Goal: Task Accomplishment & Management: Manage account settings

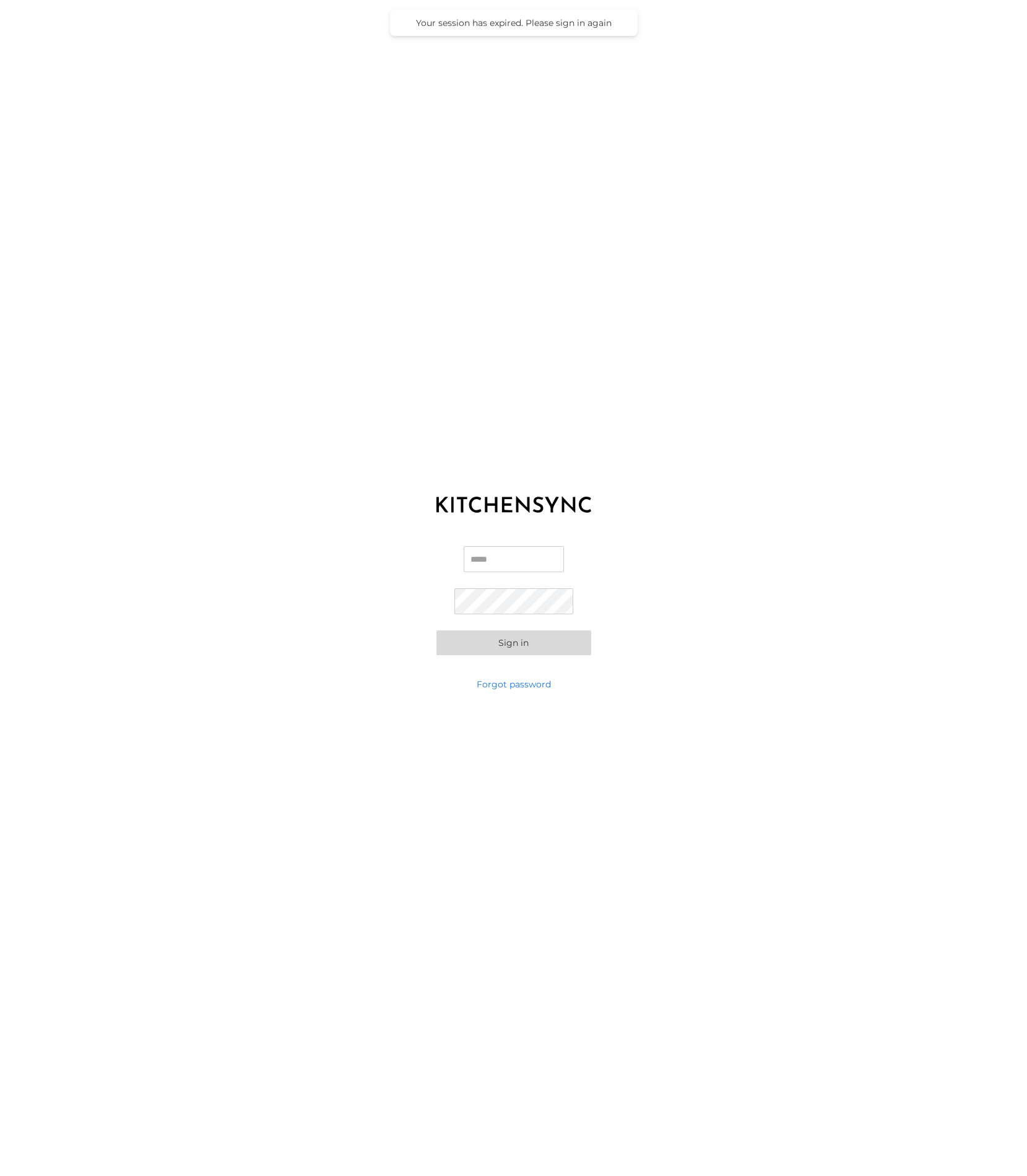
type input "**********"
click at [534, 647] on button "Sign in" at bounding box center [514, 643] width 155 height 25
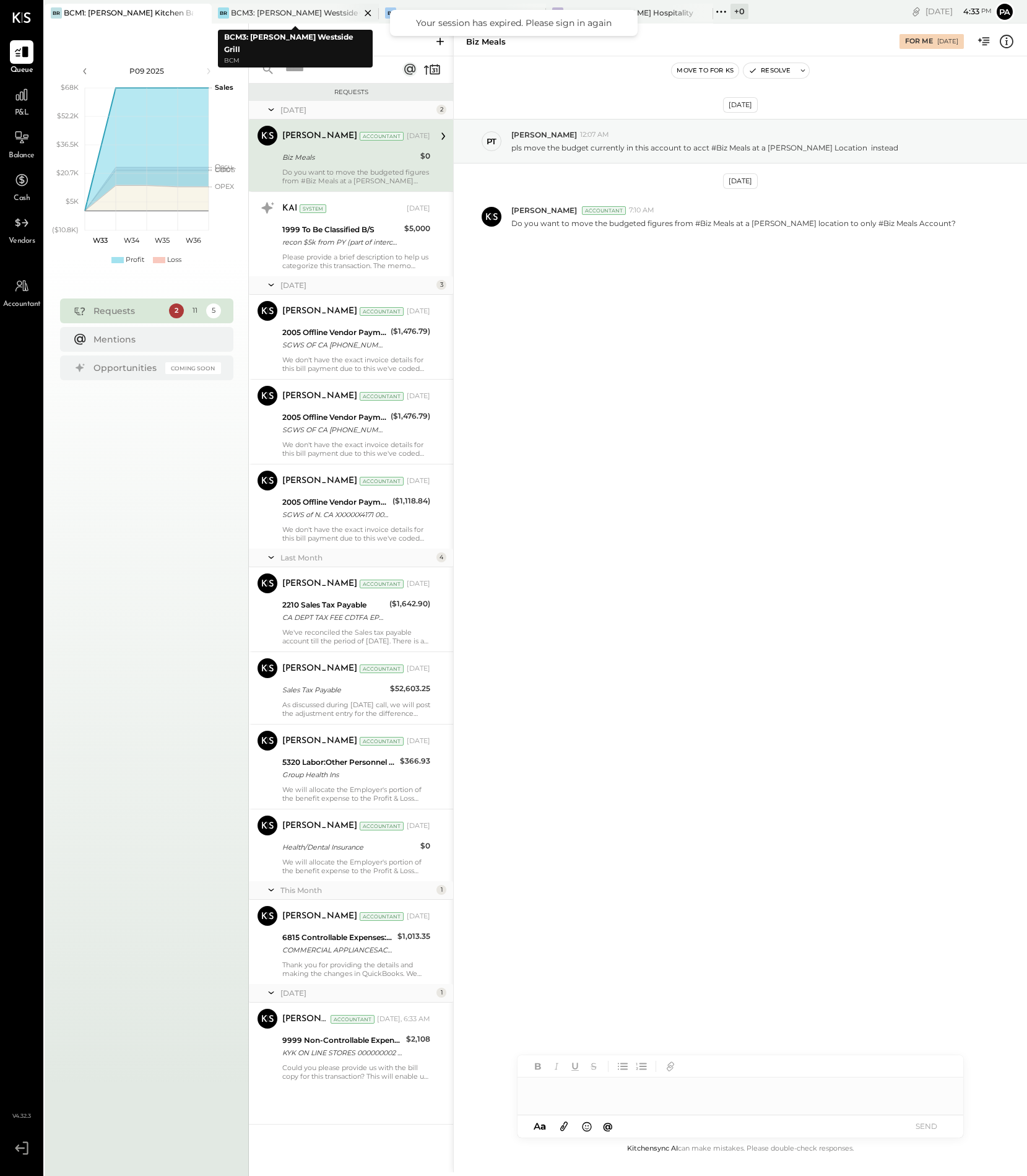
click at [299, 9] on div "BCM3: [PERSON_NAME] Westside Grill" at bounding box center [295, 12] width 129 height 10
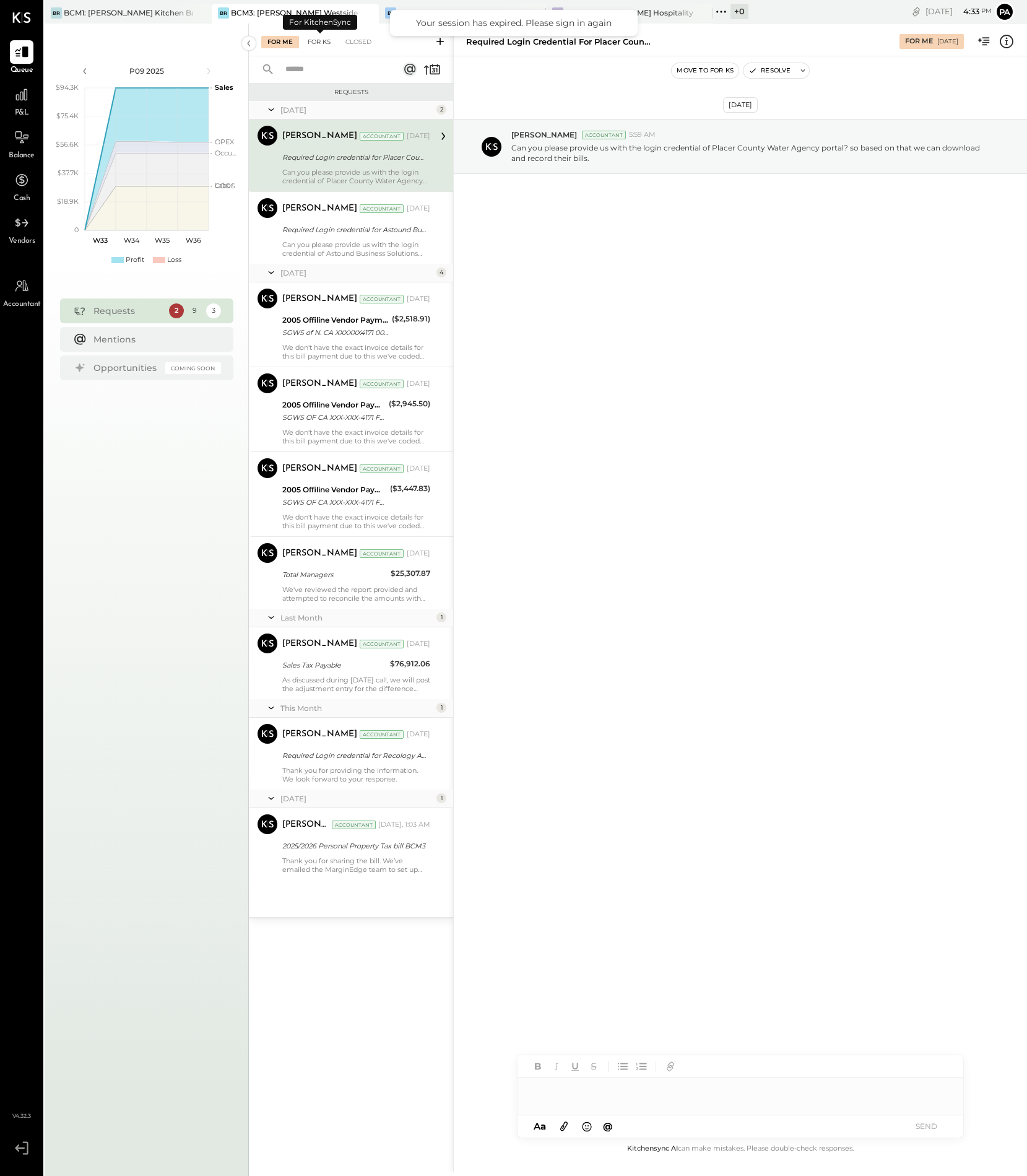
click at [323, 39] on div "For KS" at bounding box center [319, 42] width 35 height 12
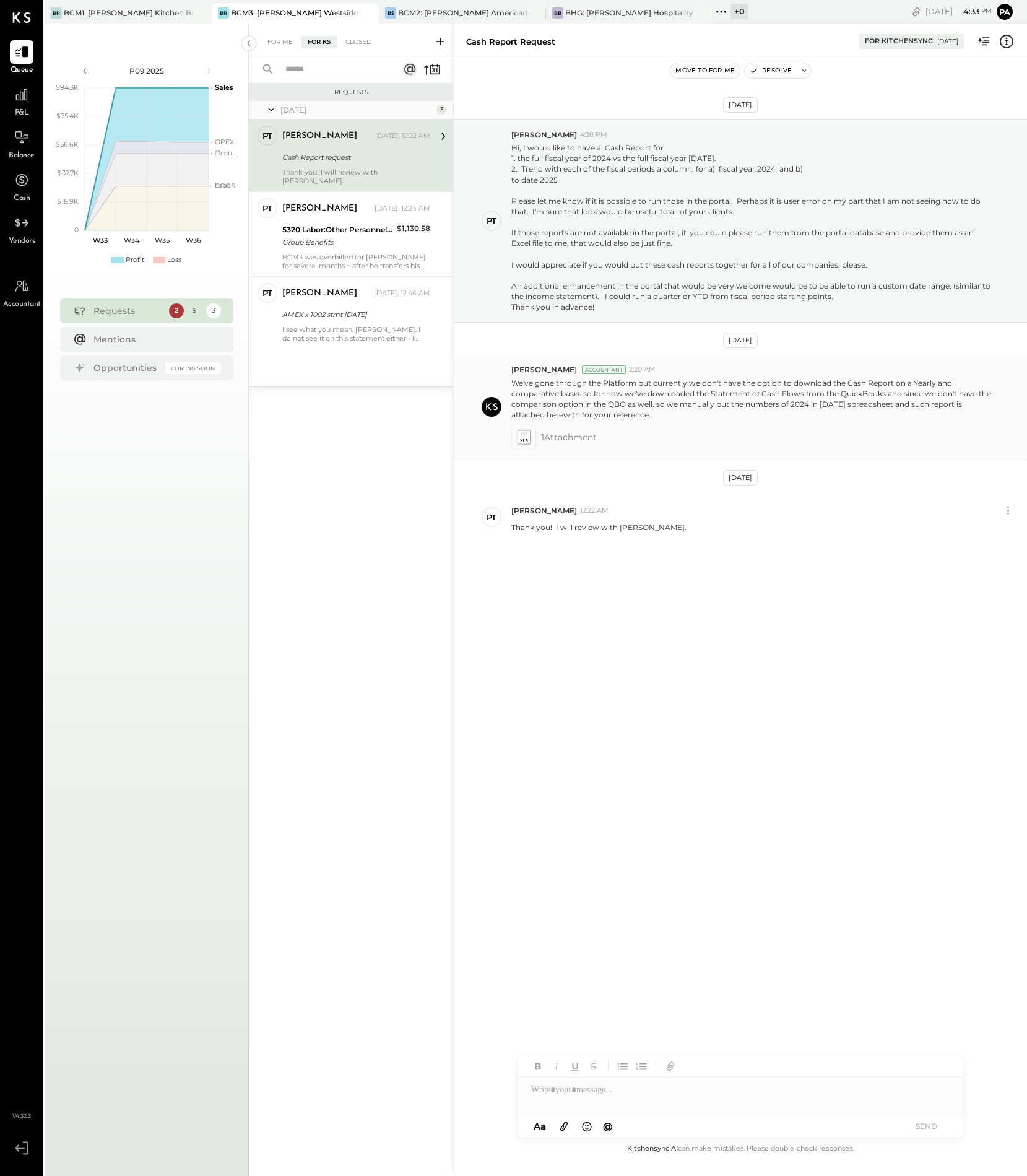
click at [528, 438] on icon at bounding box center [523, 437] width 13 height 15
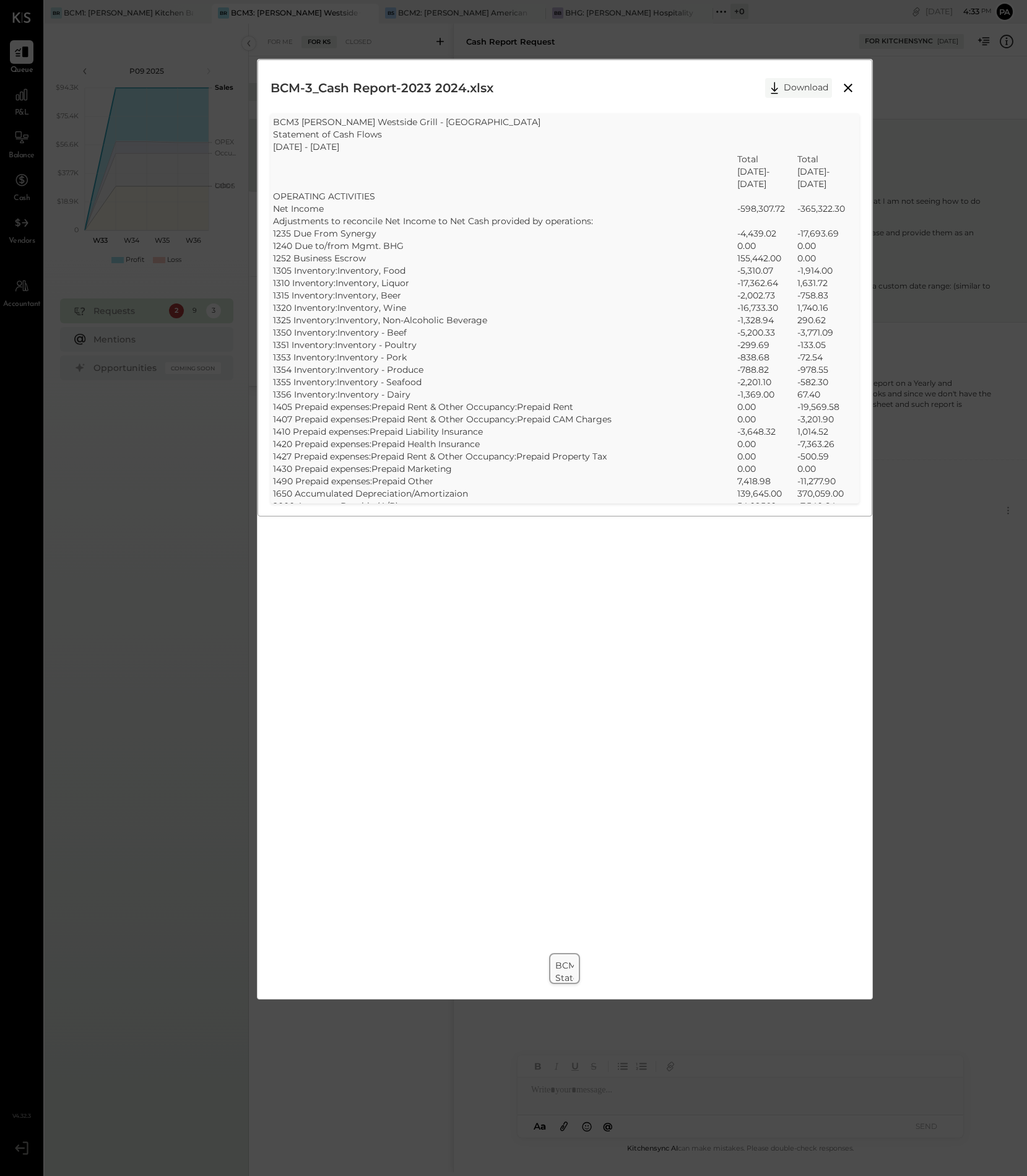
click at [785, 83] on button "Download" at bounding box center [798, 88] width 67 height 20
click at [517, 899] on div "BCM-3_Cash Report-2023 2024.xlsx Download SheetJS Table Export BCM3 [PERSON_NAM…" at bounding box center [564, 529] width 616 height 941
click at [851, 86] on icon at bounding box center [848, 87] width 15 height 15
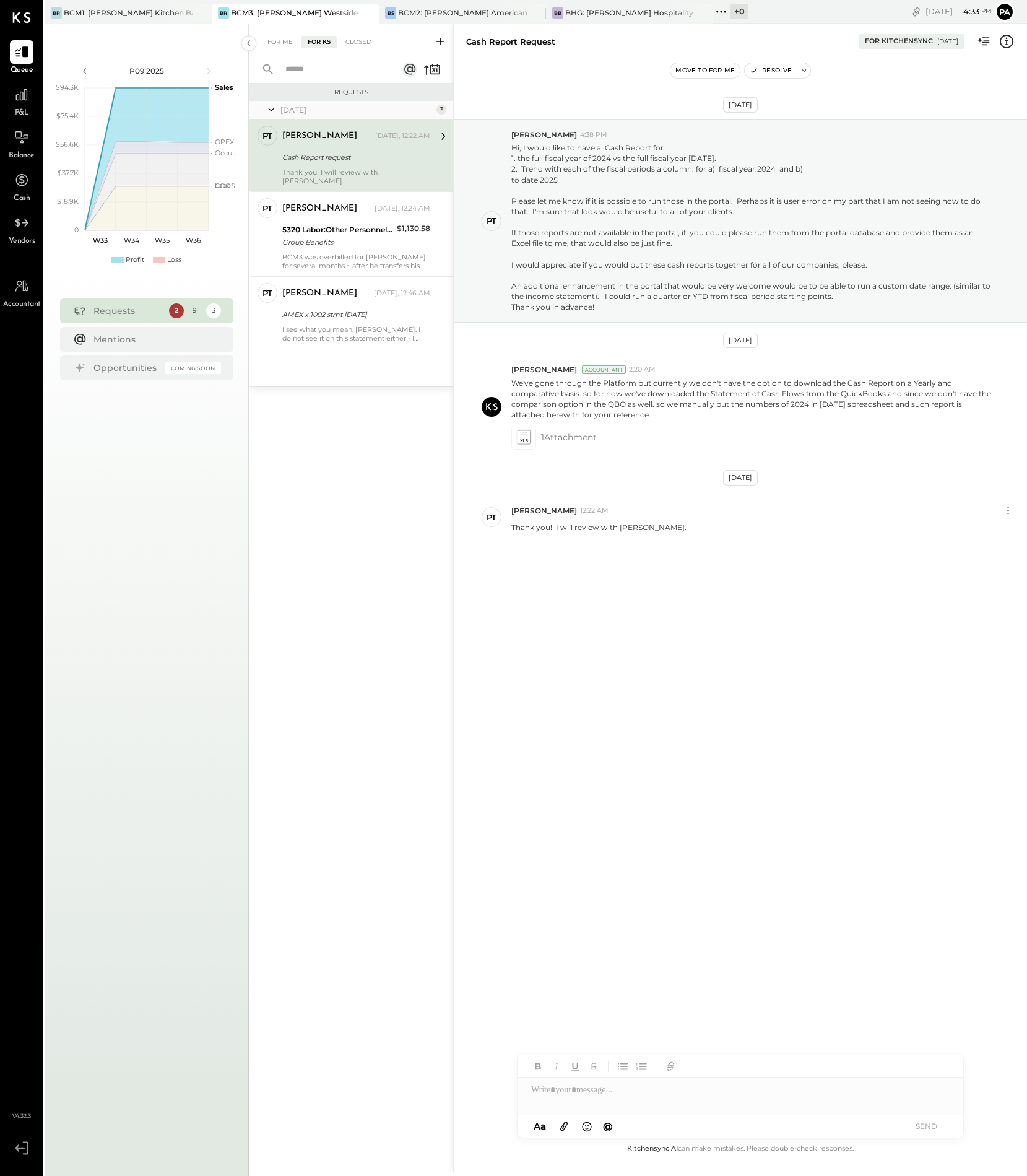
click at [440, 39] on icon at bounding box center [441, 42] width 12 height 12
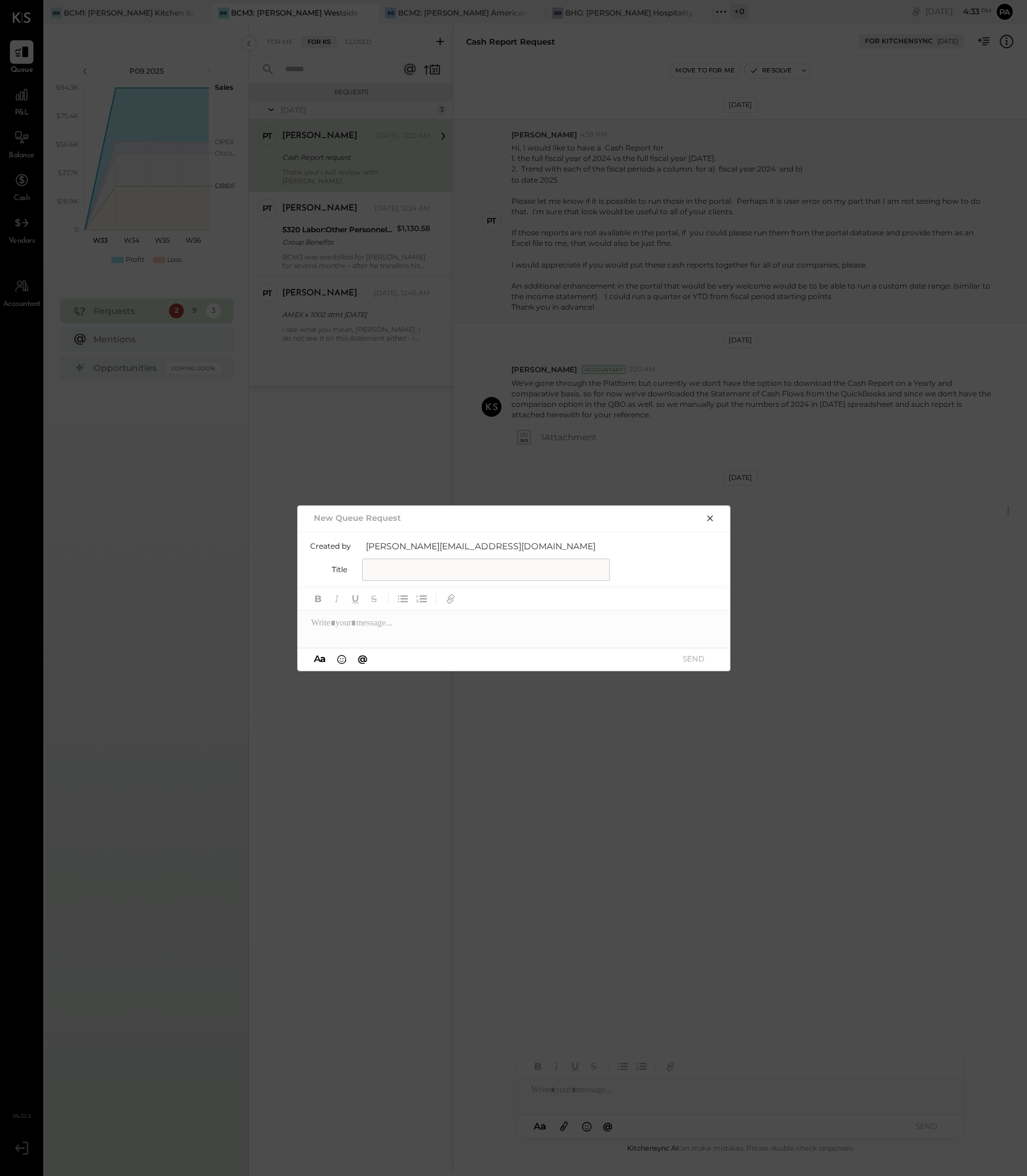
click at [380, 573] on input "text" at bounding box center [486, 569] width 248 height 22
type input "**********"
click at [422, 630] on div at bounding box center [515, 623] width 434 height 25
click at [703, 657] on button "SEND" at bounding box center [694, 659] width 50 height 17
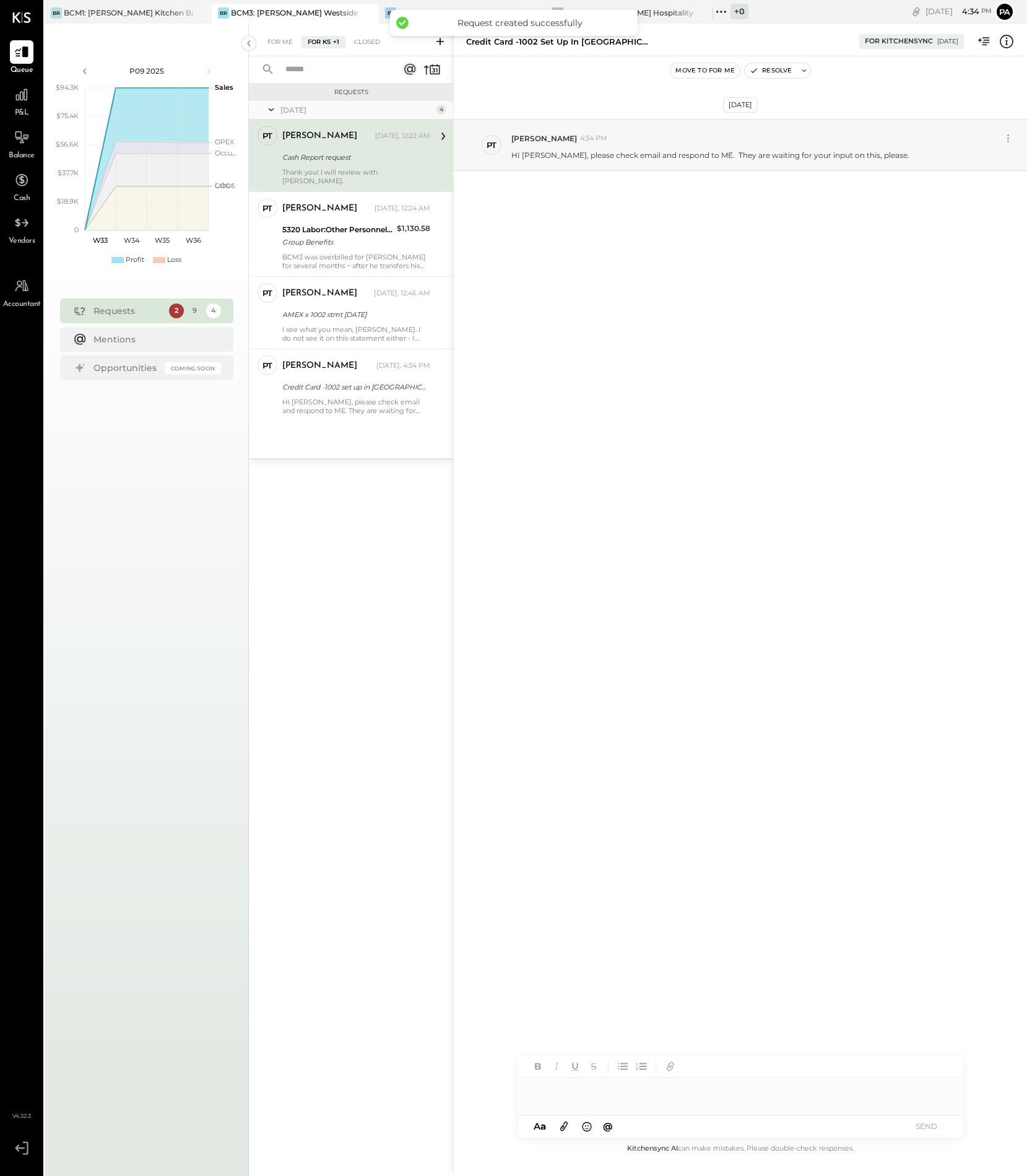
click at [580, 1090] on div at bounding box center [740, 1090] width 446 height 25
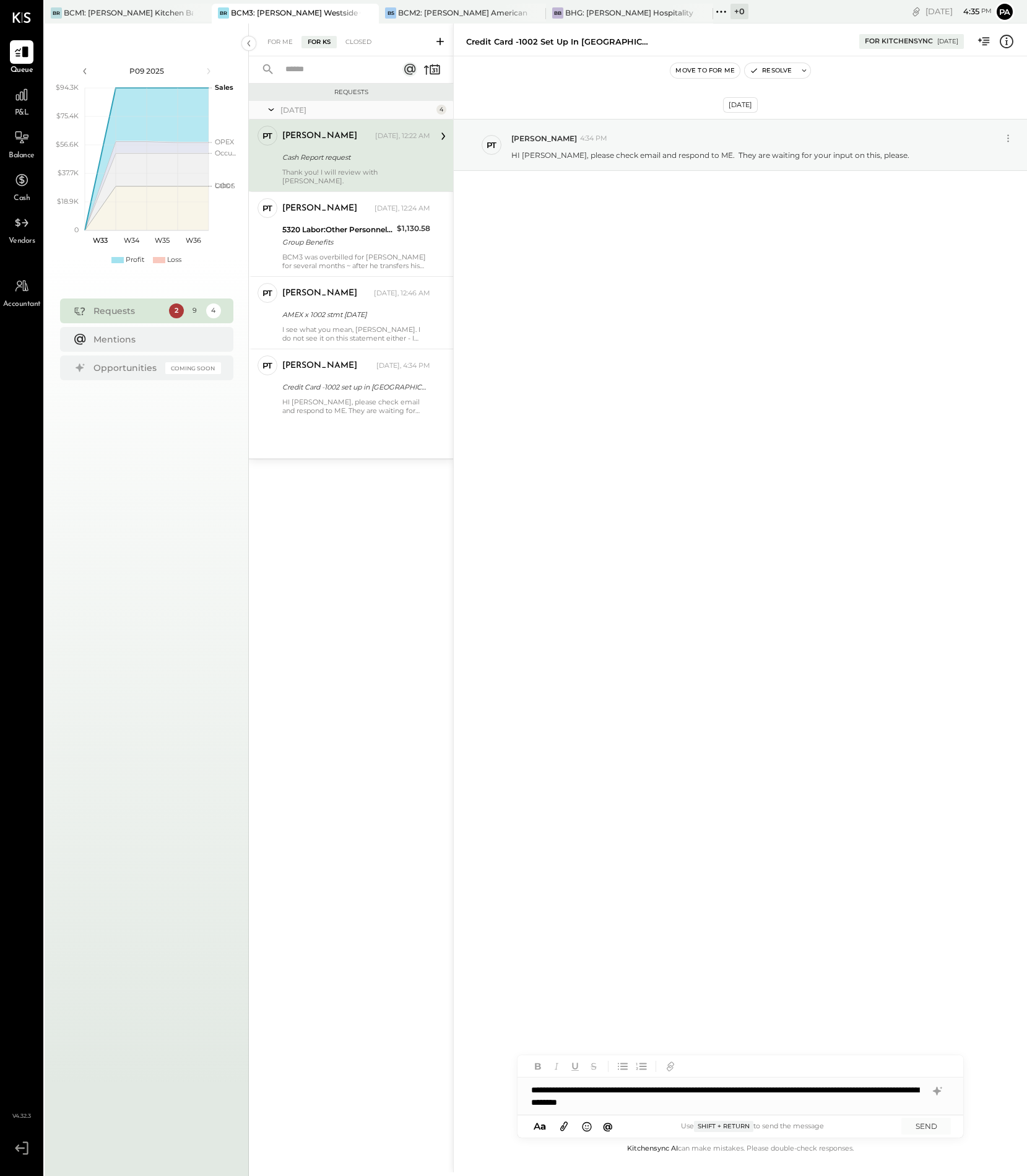
click at [563, 1126] on icon at bounding box center [564, 1126] width 14 height 15
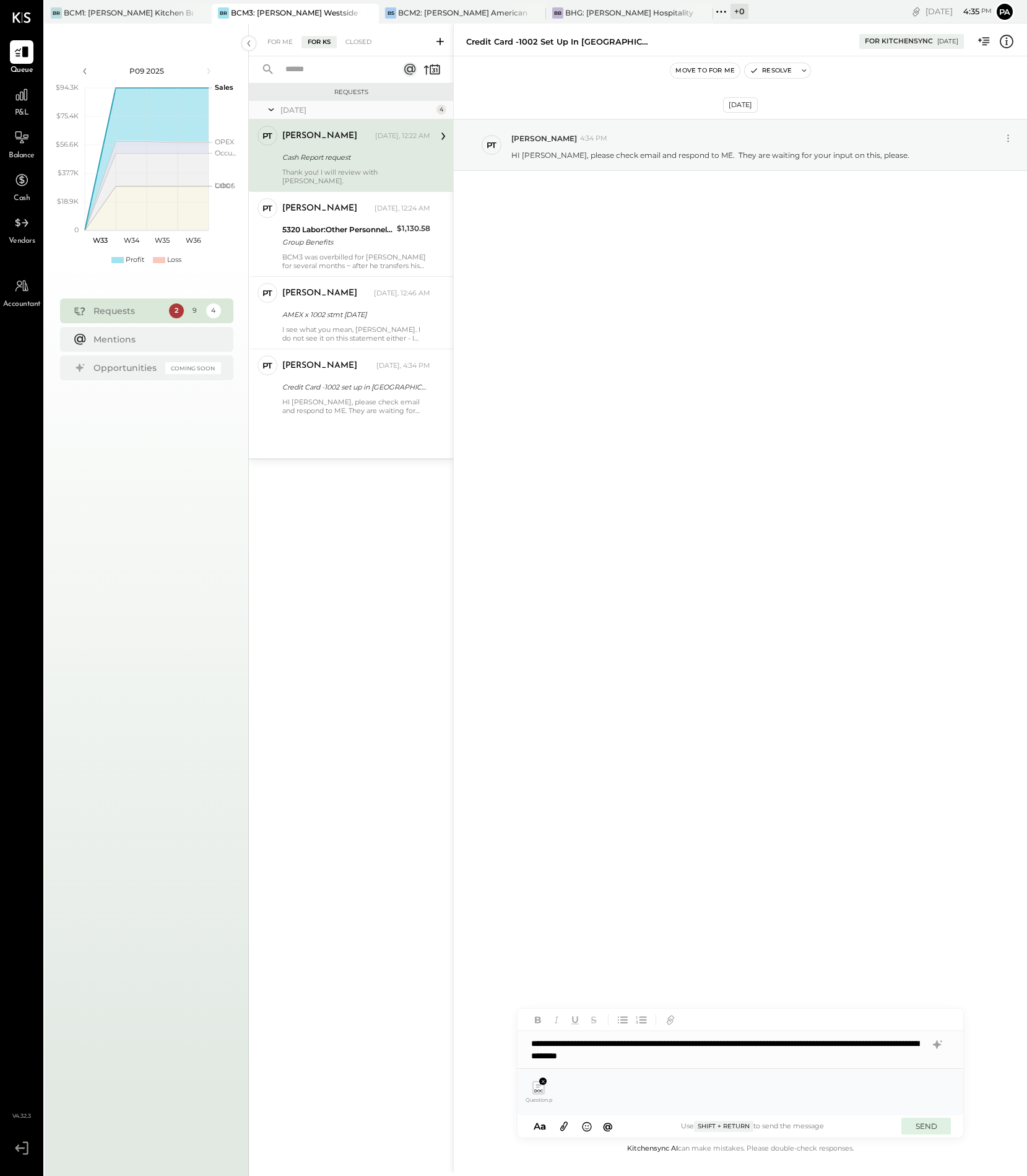
click at [923, 1126] on button "SEND" at bounding box center [926, 1126] width 50 height 17
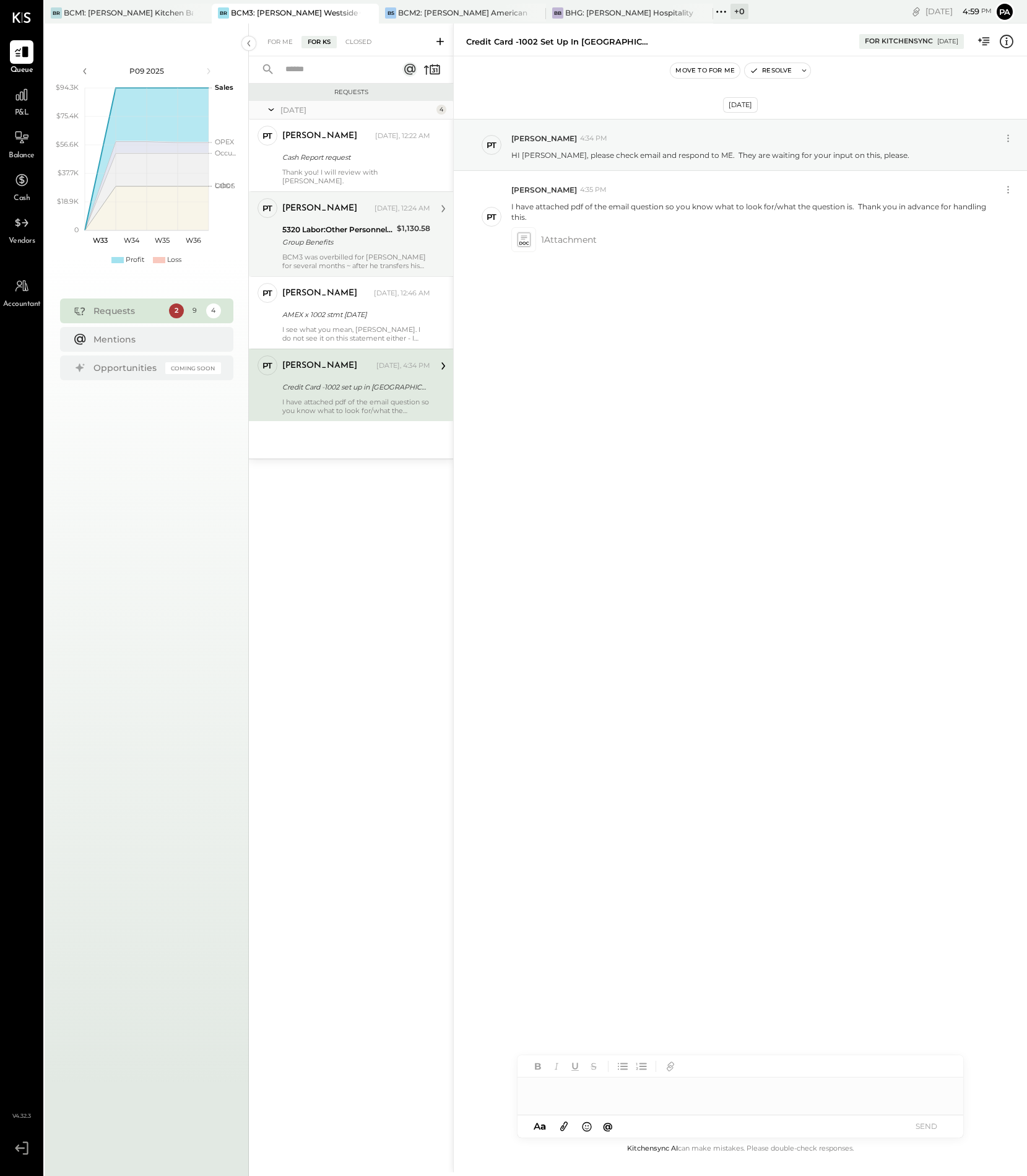
click at [312, 236] on div "Group Benefits" at bounding box center [337, 242] width 111 height 12
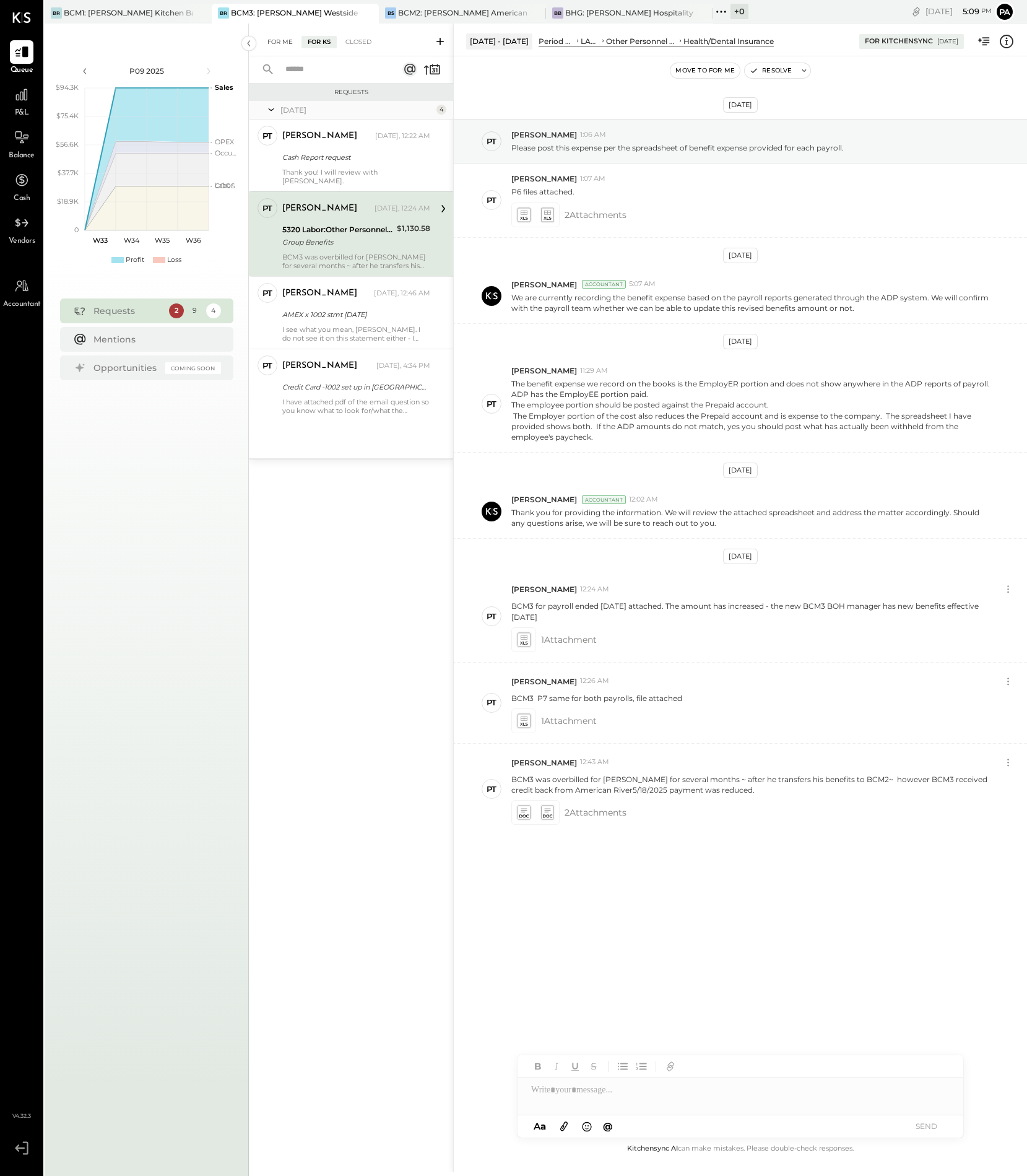
click at [277, 39] on div "For Me" at bounding box center [280, 42] width 38 height 12
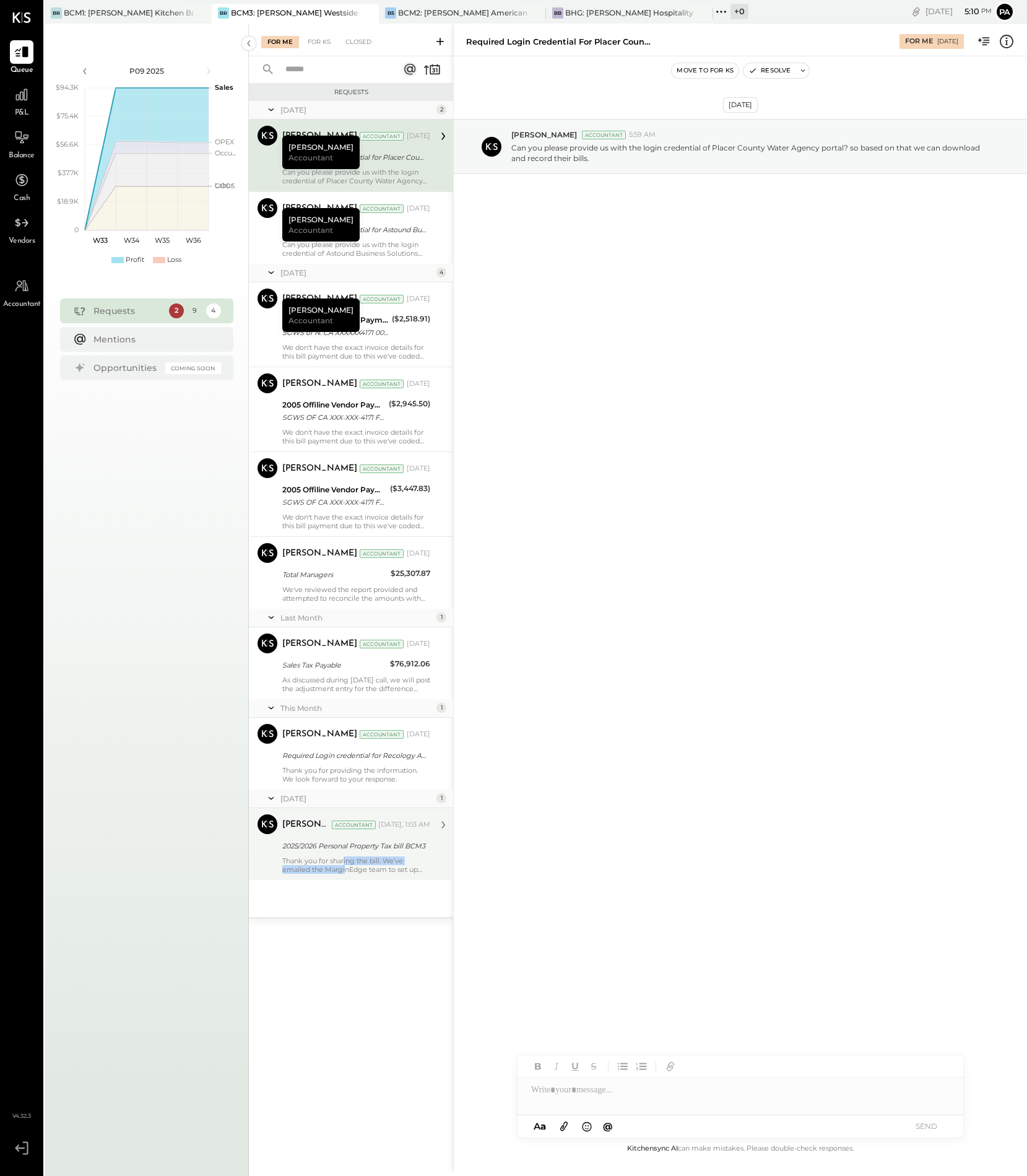
click at [346, 864] on div "Thank you for sharing the bill. We’ve emailed the MarginEdge team to set up thi…" at bounding box center [356, 865] width 148 height 17
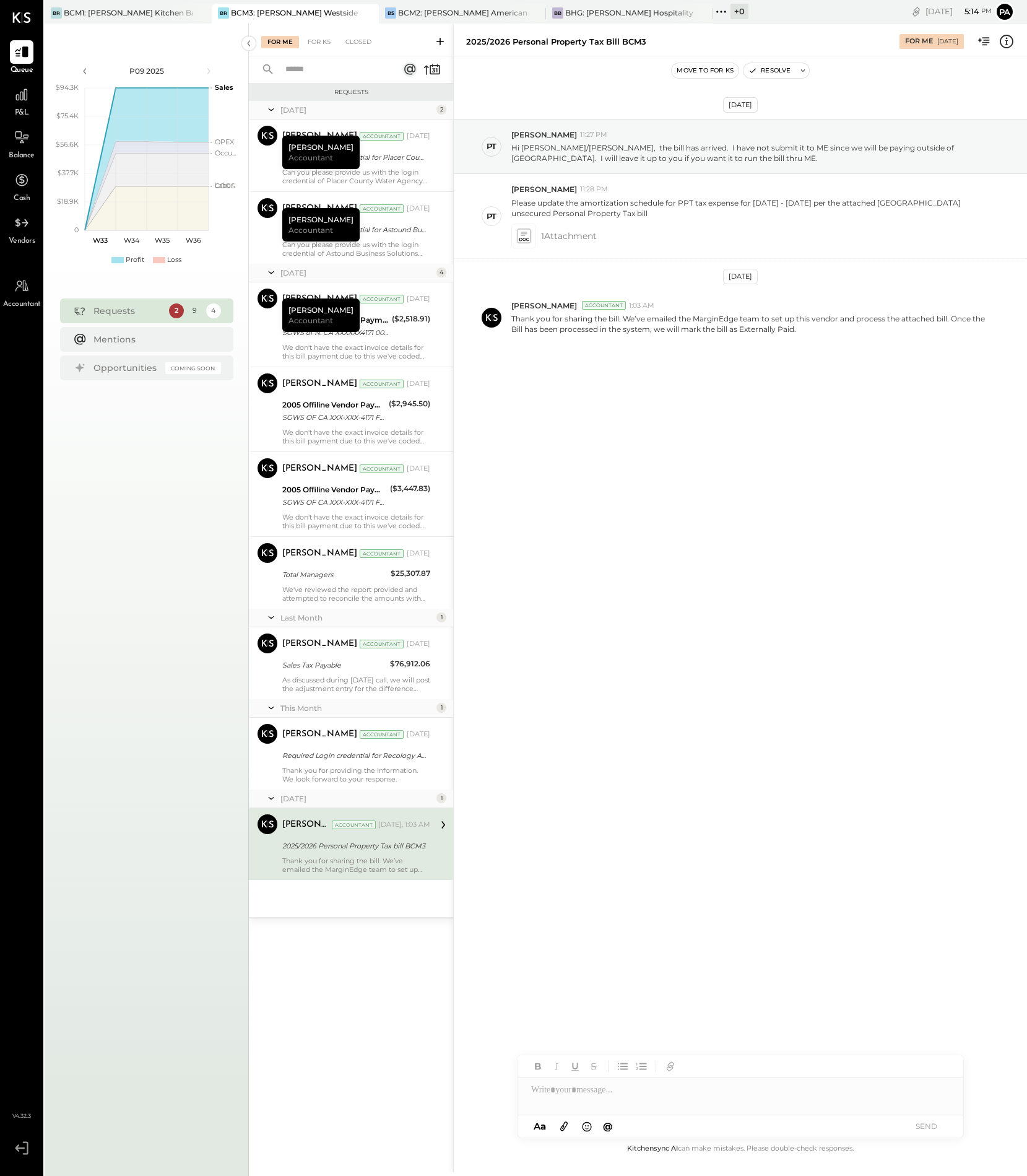
click at [20, 1149] on icon at bounding box center [21, 1148] width 22 height 19
